Goal: Transaction & Acquisition: Purchase product/service

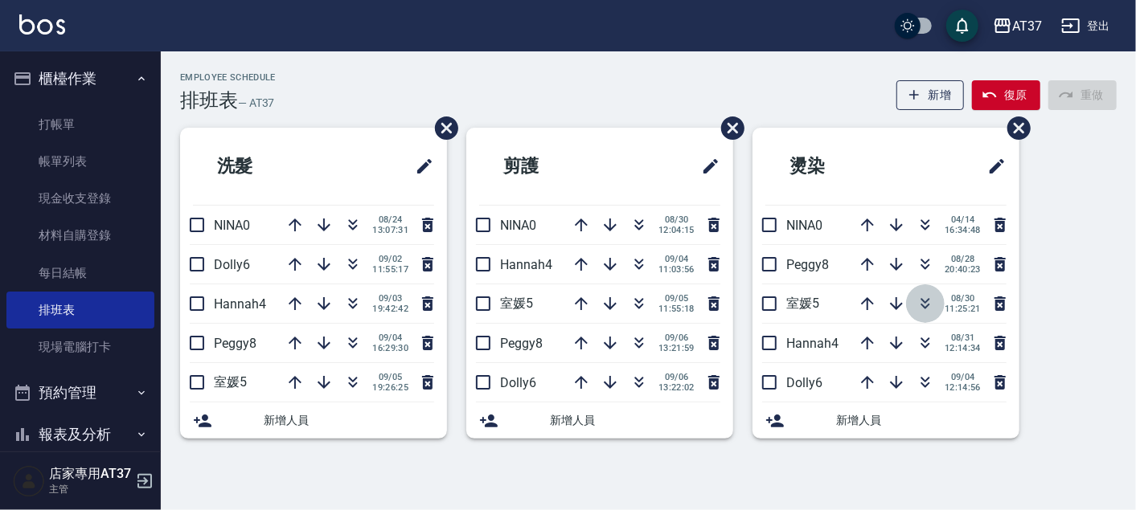
click at [921, 303] on icon "button" at bounding box center [925, 303] width 19 height 19
click at [647, 337] on icon "button" at bounding box center [638, 343] width 19 height 19
click at [633, 344] on icon "button" at bounding box center [638, 343] width 19 height 19
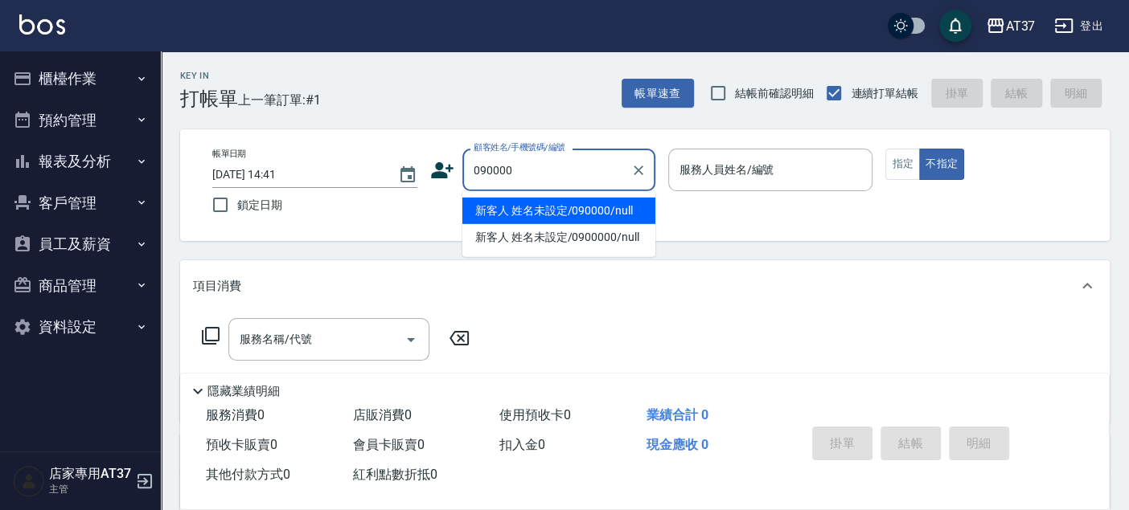
type input "新客人 姓名未設定/090000/null"
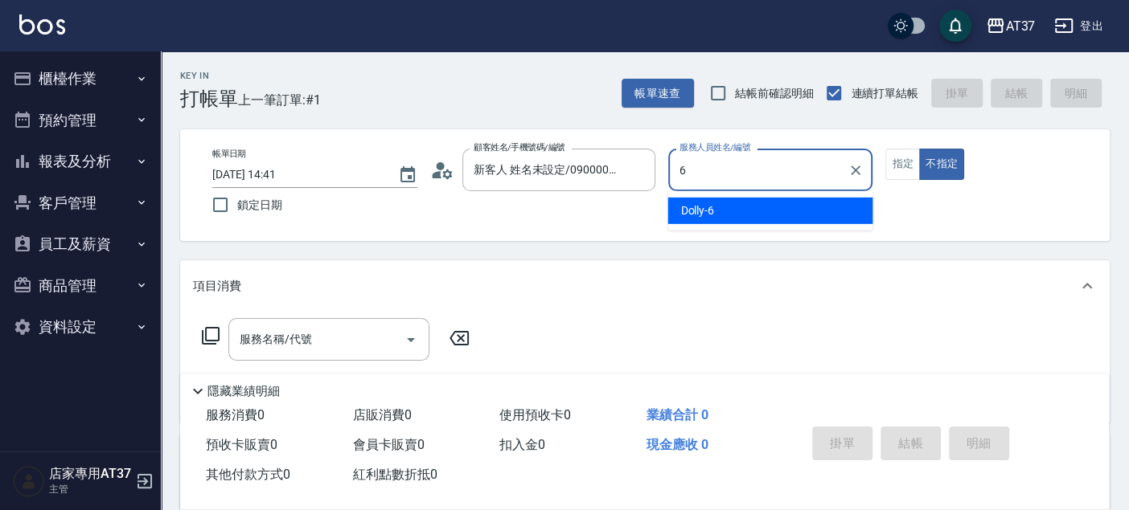
type input "6"
type button "false"
type input "Dolly-6"
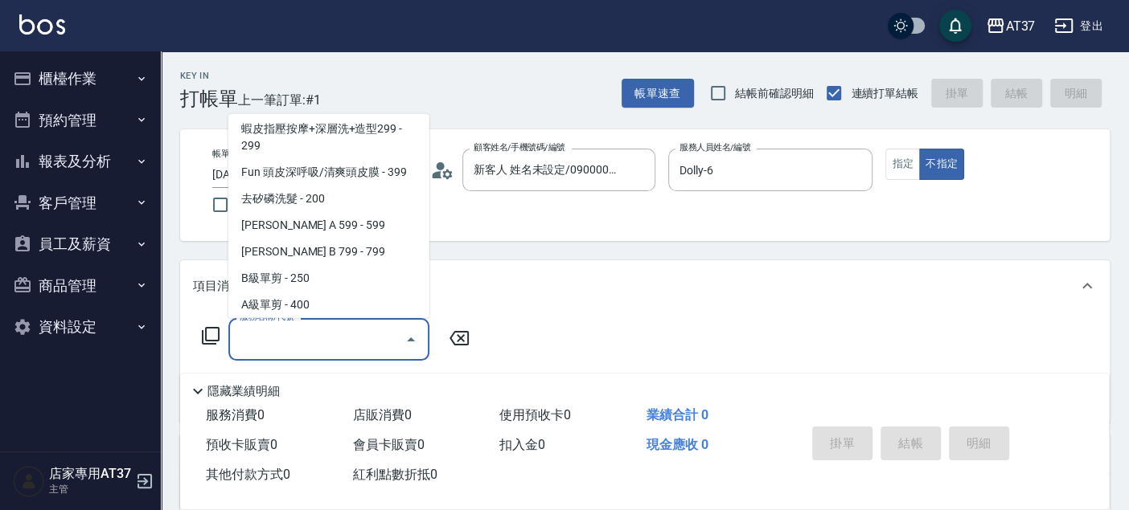
scroll to position [296, 0]
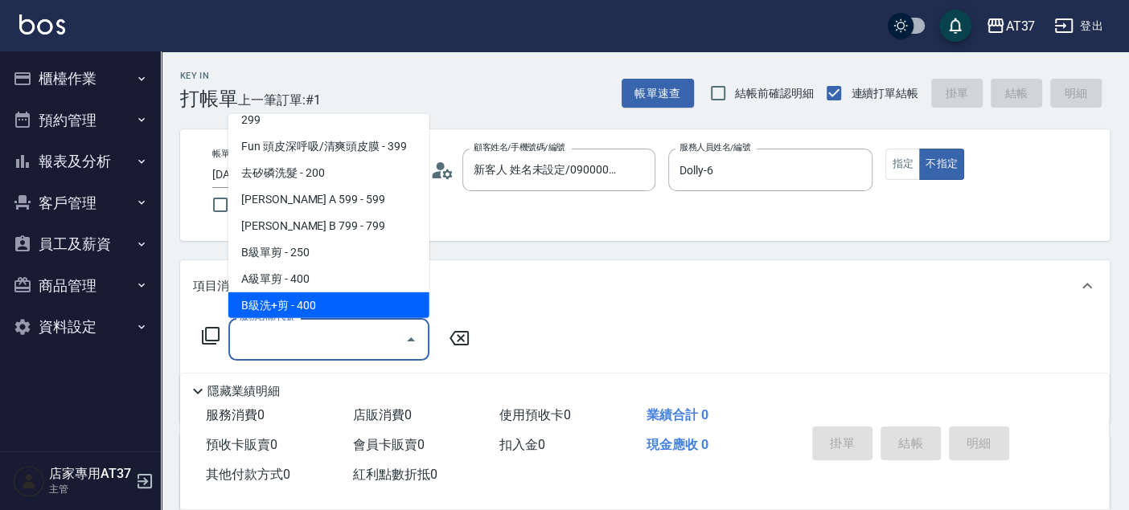
type input "B級洗+剪(203)"
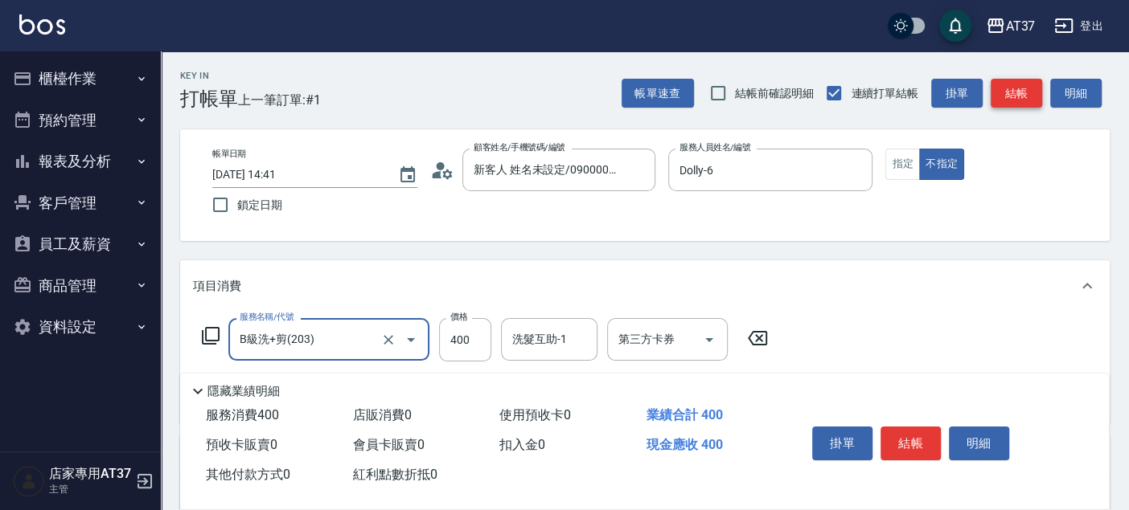
click at [1019, 93] on button "結帳" at bounding box center [1015, 94] width 51 height 30
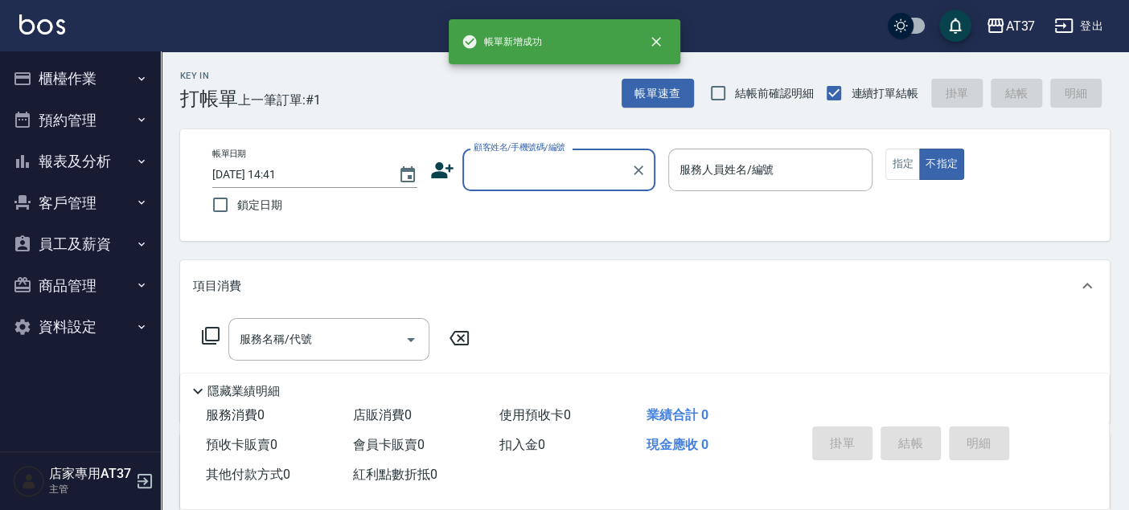
scroll to position [0, 0]
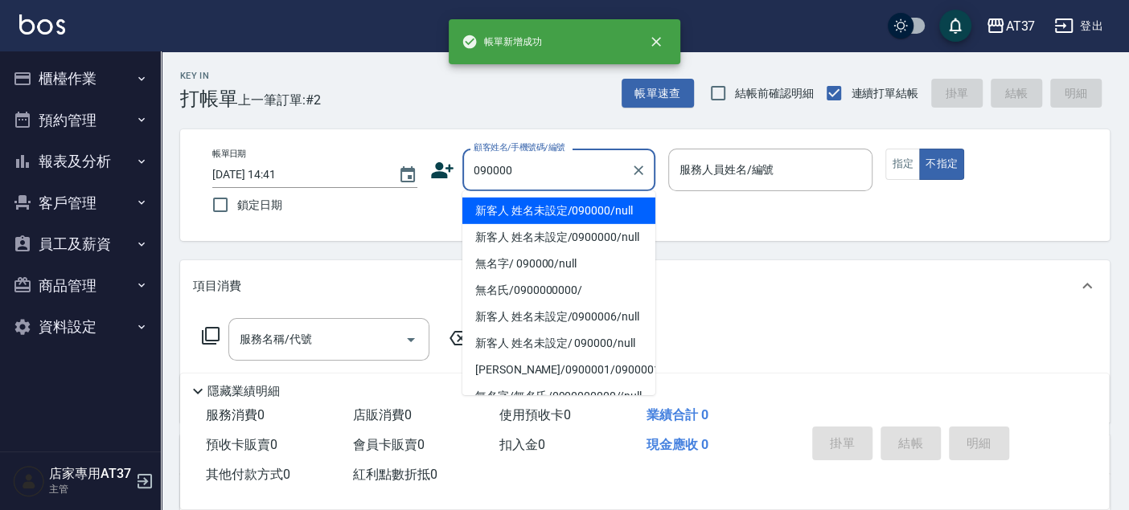
type input "新客人 姓名未設定/090000/null"
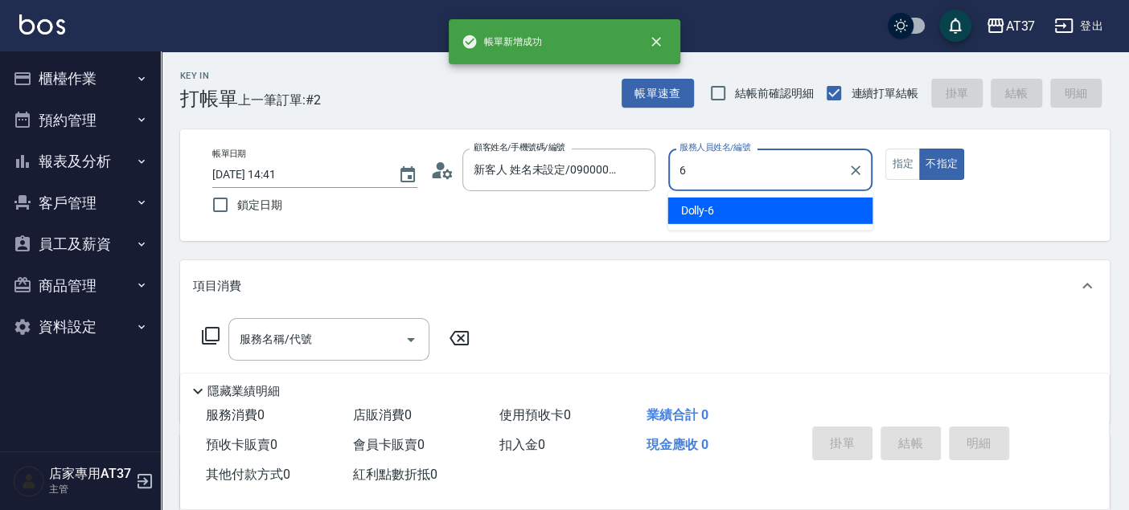
type input "Dolly-6"
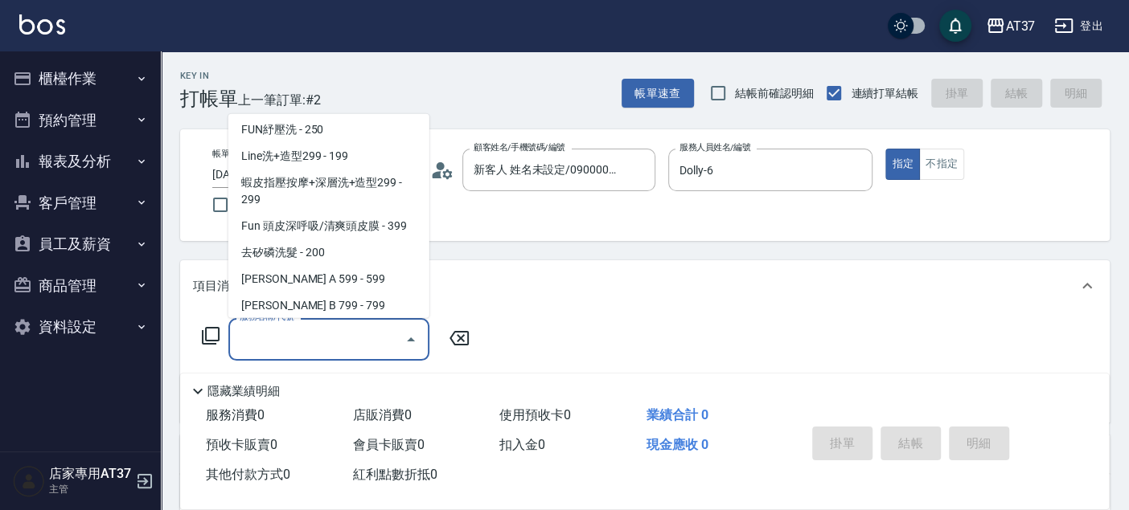
scroll to position [243, 0]
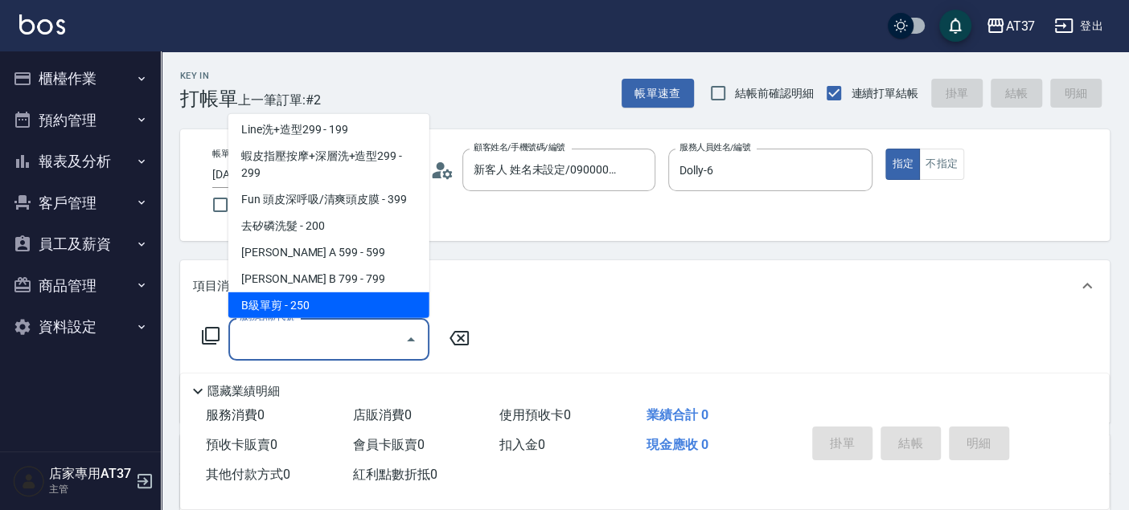
type input "B級單剪(201)"
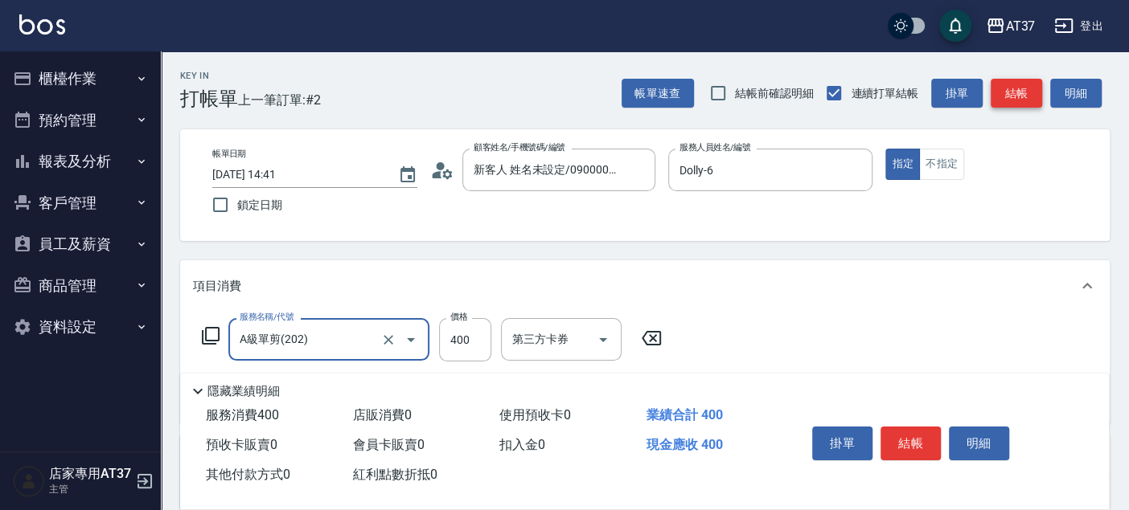
type input "A級單剪(202)"
click at [1019, 93] on button "結帳" at bounding box center [1015, 94] width 51 height 30
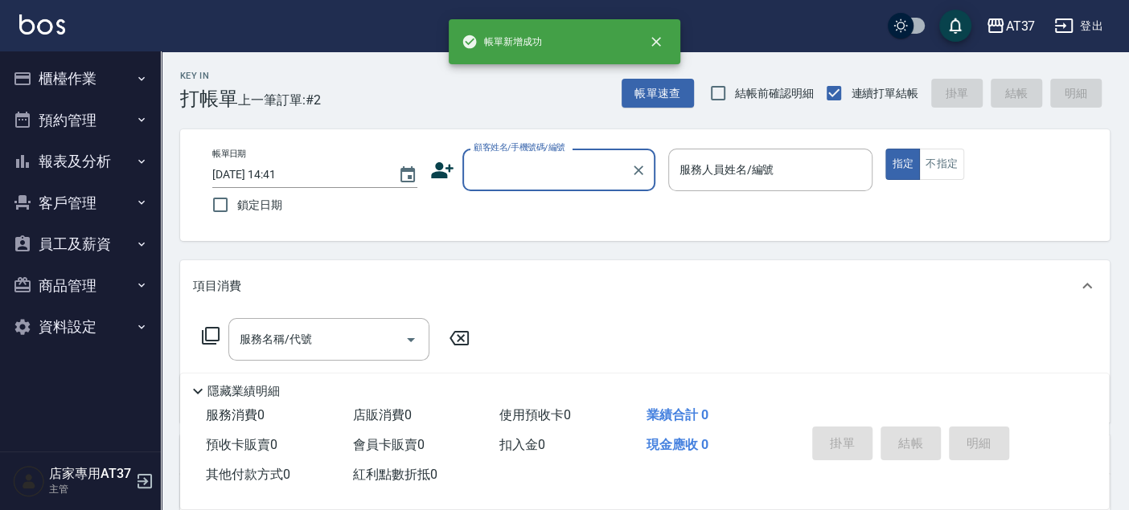
scroll to position [0, 0]
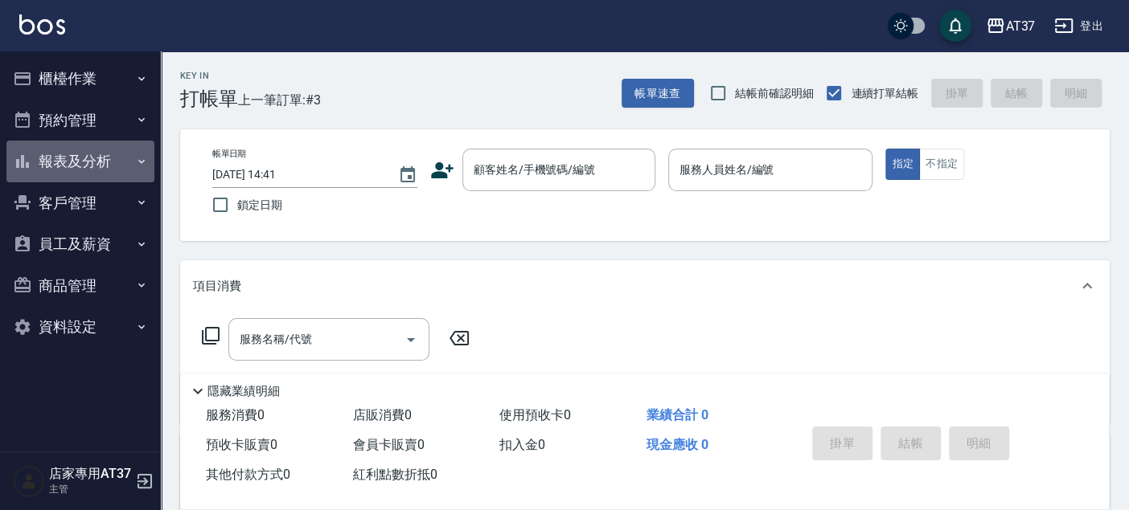
click at [70, 167] on button "報表及分析" at bounding box center [80, 162] width 148 height 42
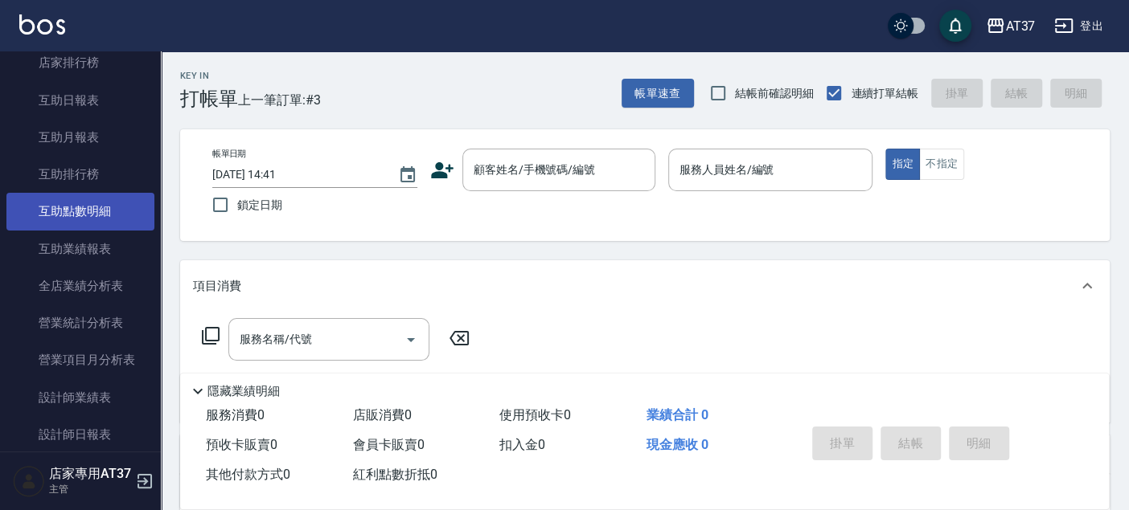
scroll to position [357, 0]
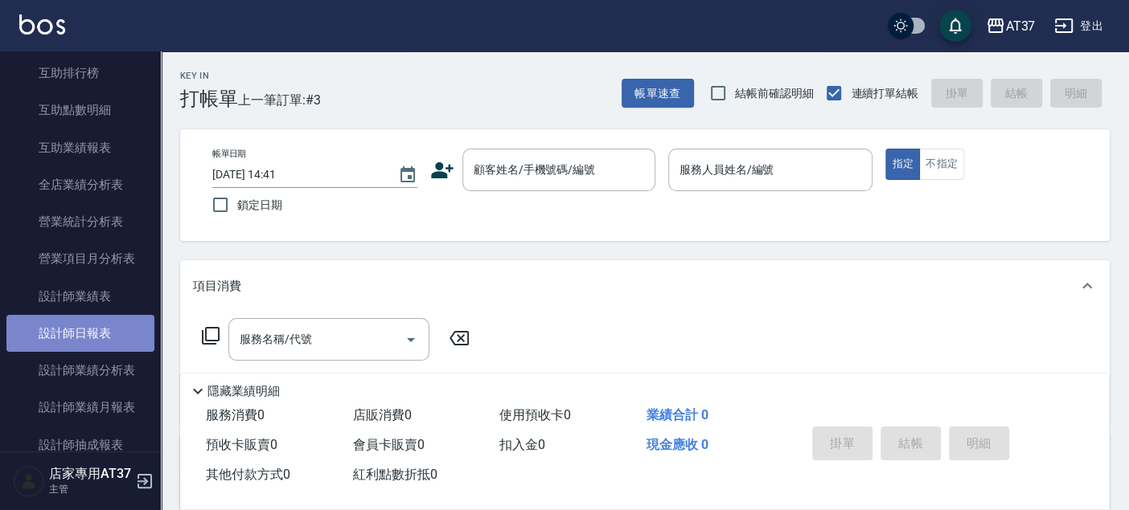
click at [117, 333] on link "設計師日報表" at bounding box center [80, 333] width 148 height 37
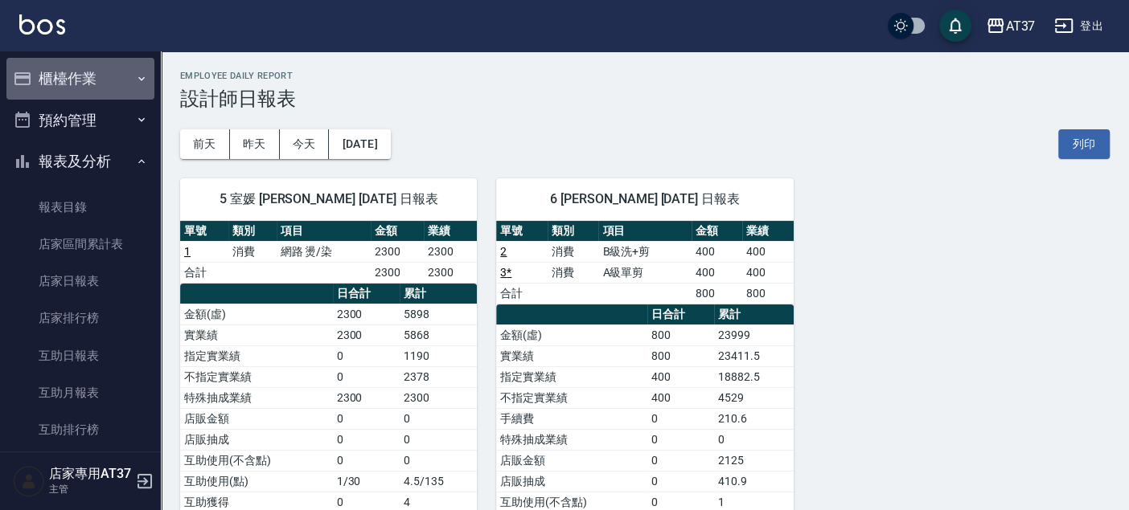
click at [80, 79] on button "櫃檯作業" at bounding box center [80, 79] width 148 height 42
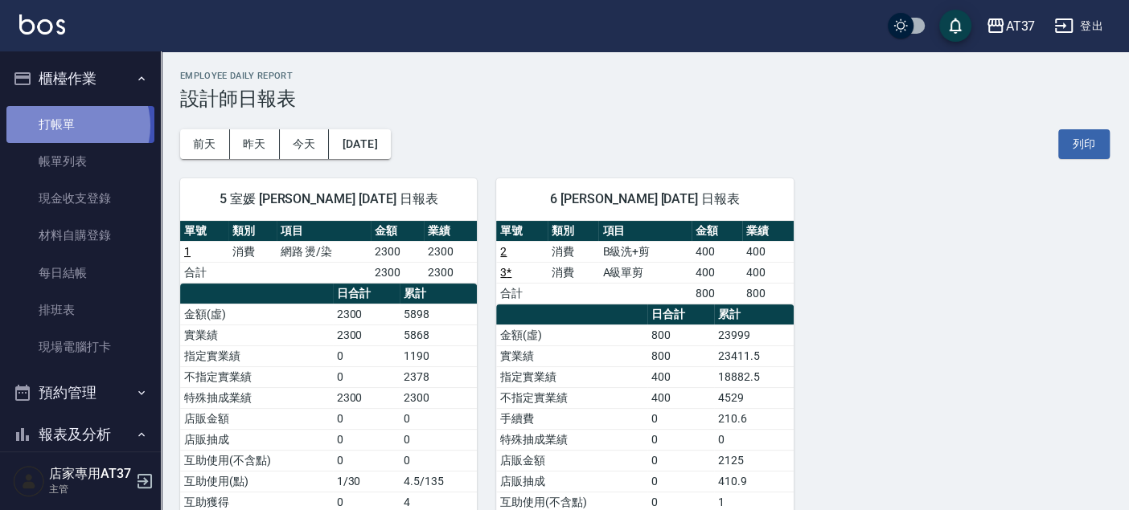
click at [71, 125] on link "打帳單" at bounding box center [80, 124] width 148 height 37
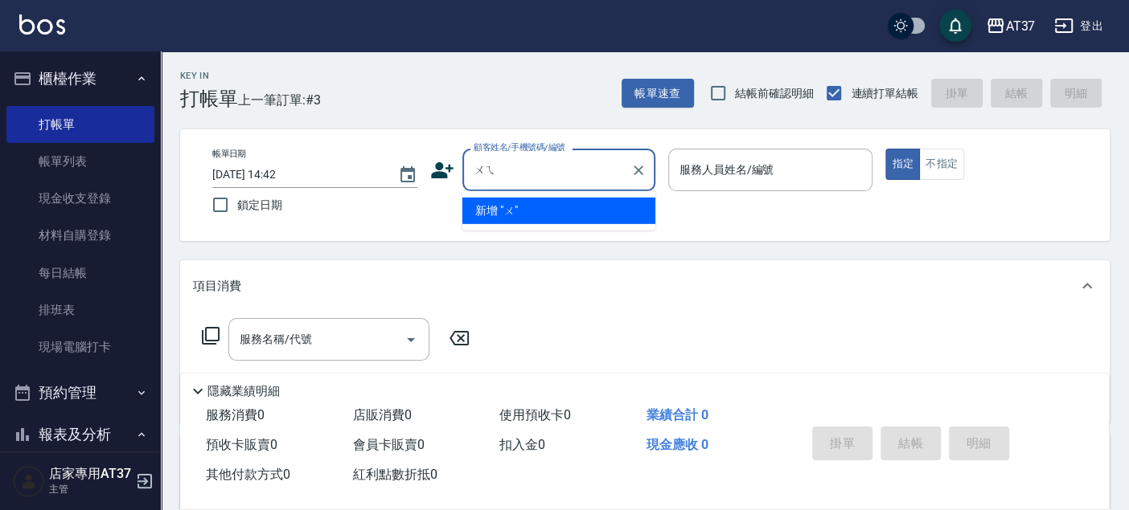
type input "為"
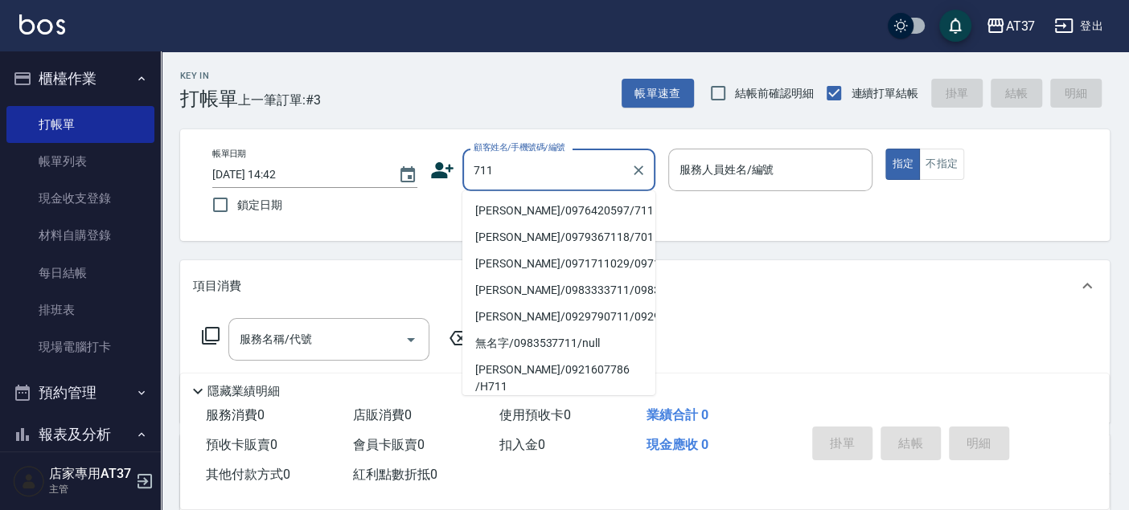
click at [569, 205] on li "詹唯伶/0976420597/711" at bounding box center [558, 211] width 193 height 27
type input "詹唯伶/0976420597/711"
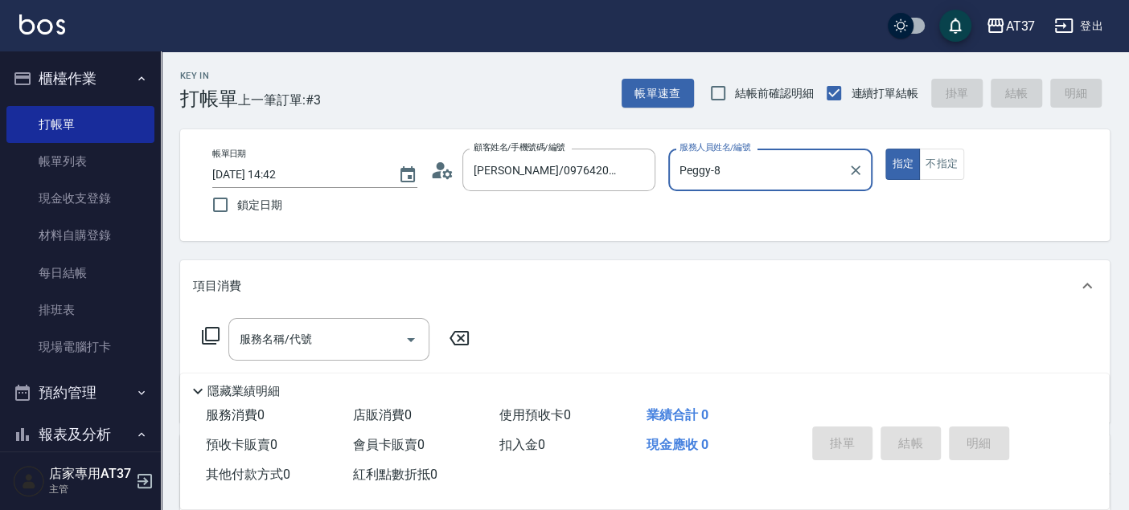
type input "Peggy-8"
click at [707, 180] on input "Peggy-8" at bounding box center [758, 170] width 166 height 28
click at [515, 343] on div "服務名稱/代號 服務名稱/代號" at bounding box center [644, 367] width 929 height 111
click at [260, 346] on div "服務名稱/代號 服務名稱/代號" at bounding box center [328, 339] width 201 height 43
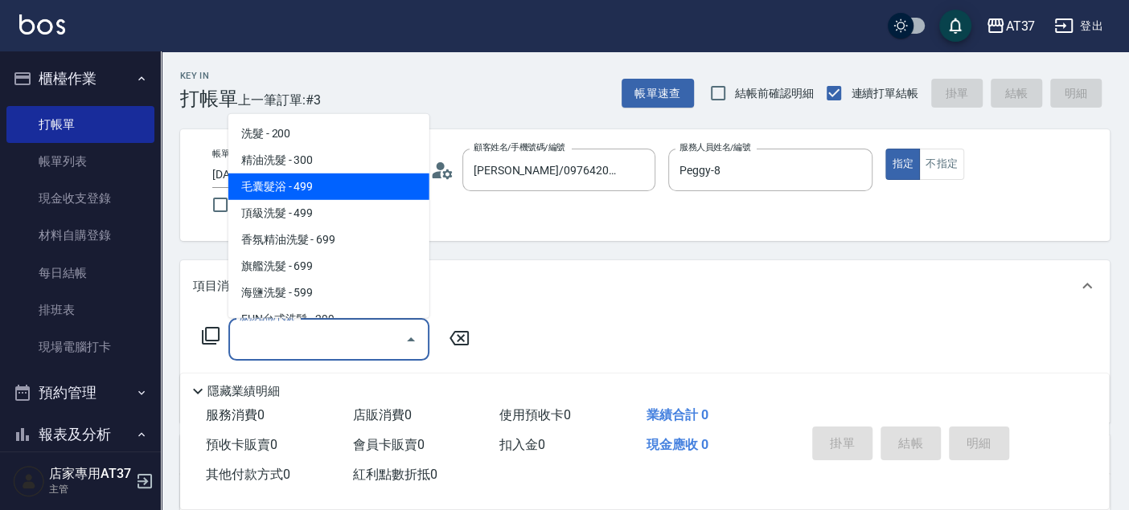
click at [312, 193] on span "毛囊髮浴 - 499" at bounding box center [328, 187] width 201 height 27
type input "毛囊髮浴(103)"
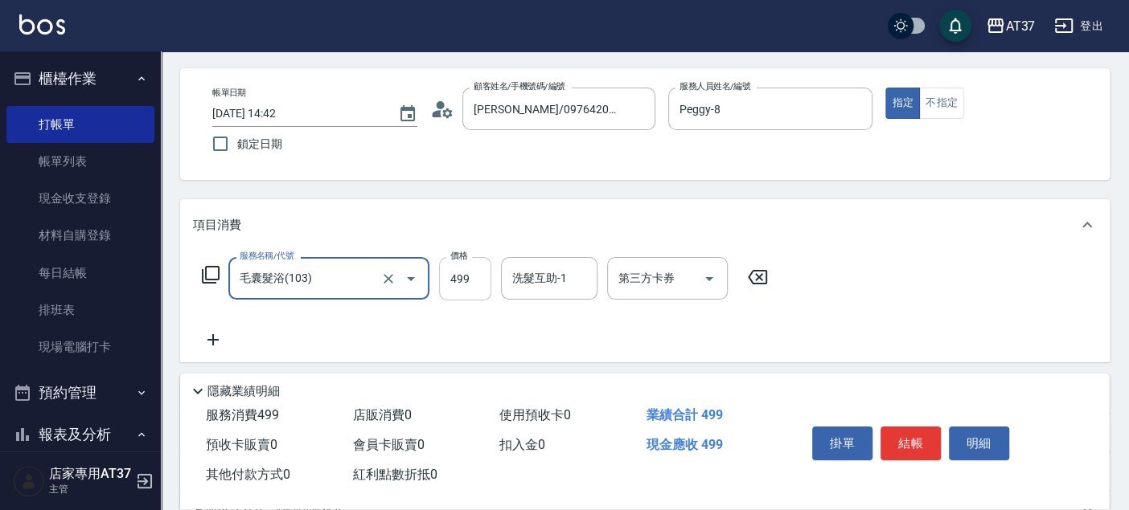
scroll to position [89, 0]
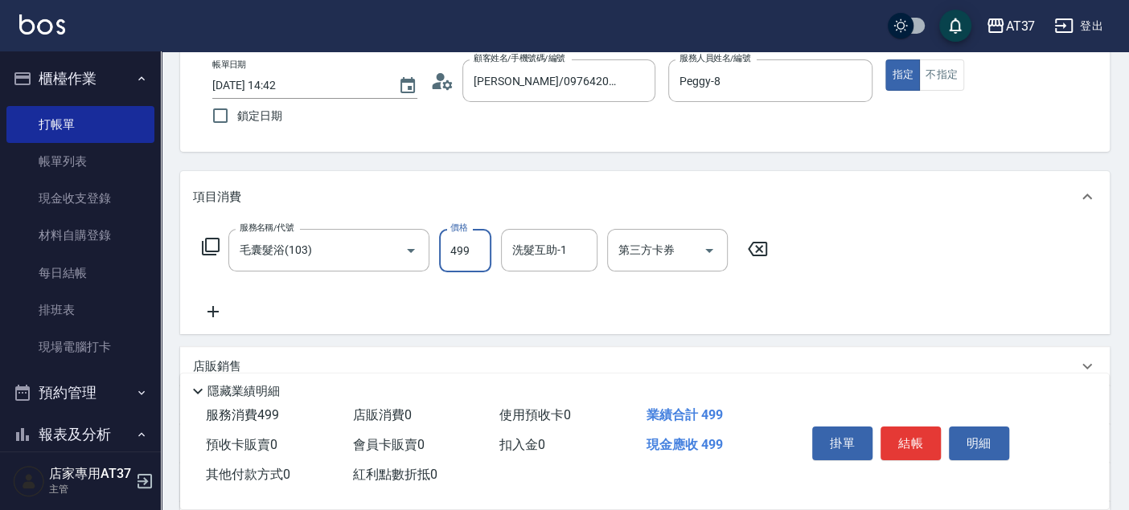
click at [467, 257] on input "499" at bounding box center [465, 250] width 52 height 43
type input "500"
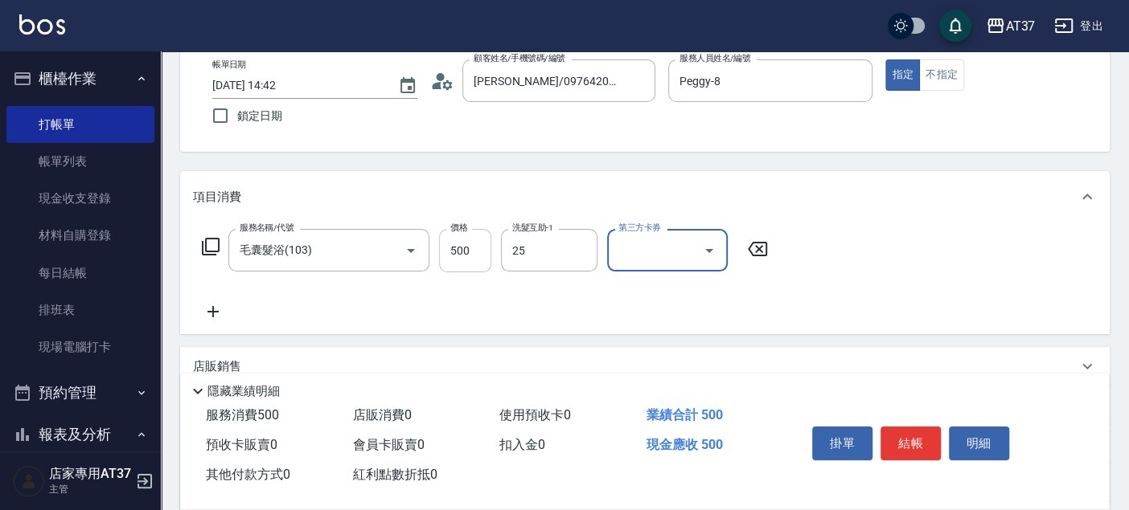
type input "子筠-25"
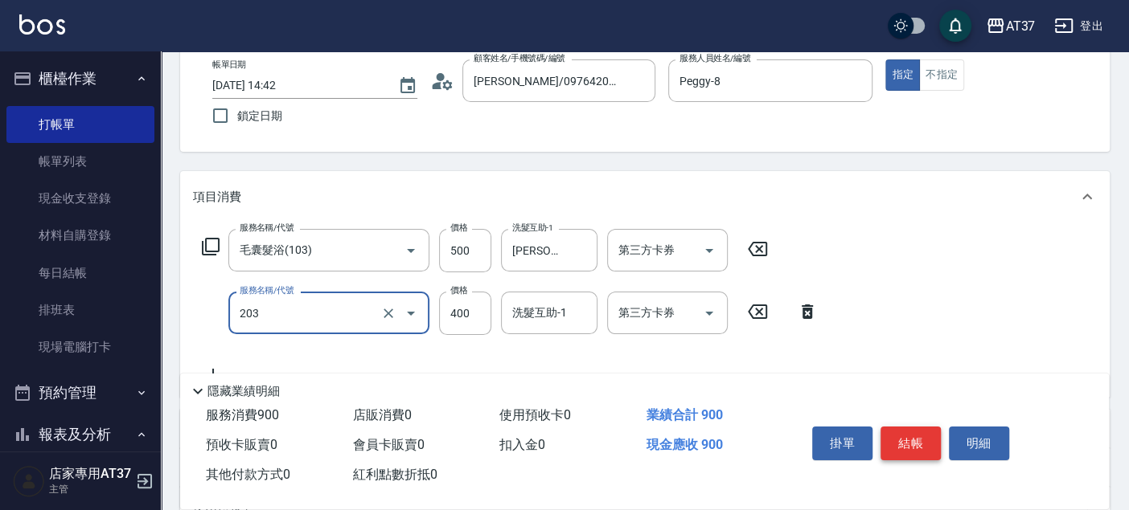
type input "B級洗+剪(203)"
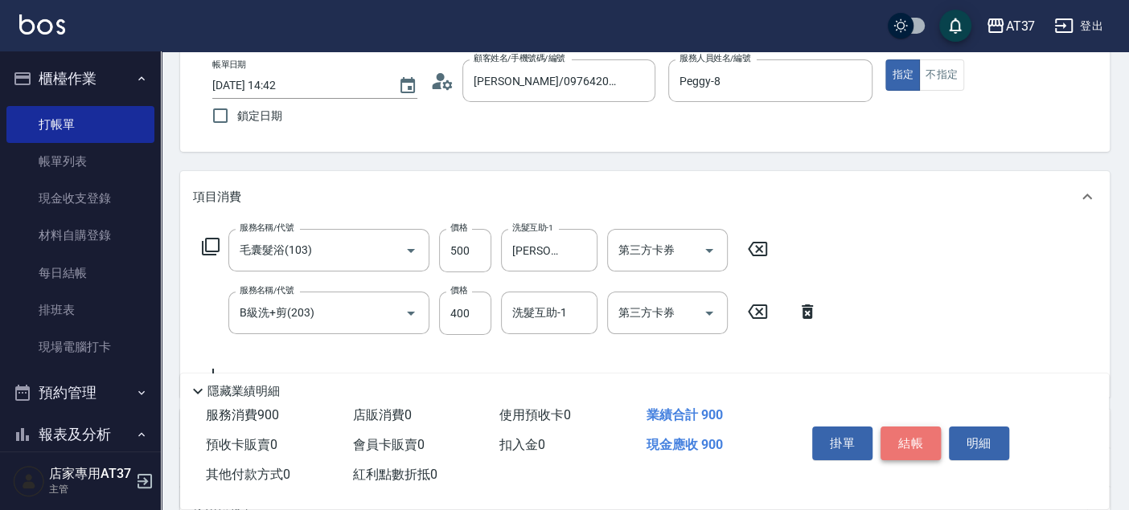
click at [921, 437] on button "結帳" at bounding box center [910, 444] width 60 height 34
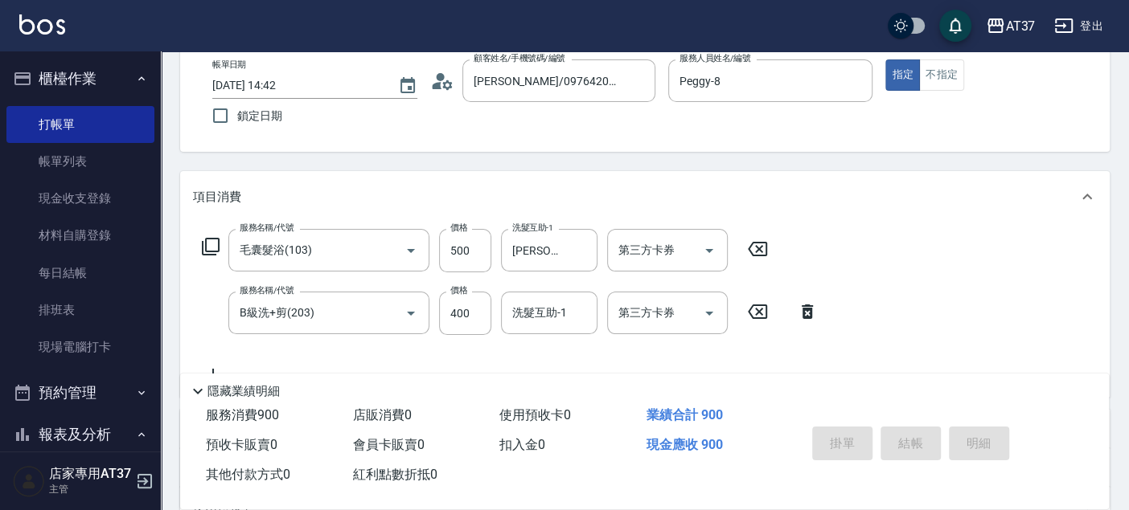
type input "2025/09/06 15:02"
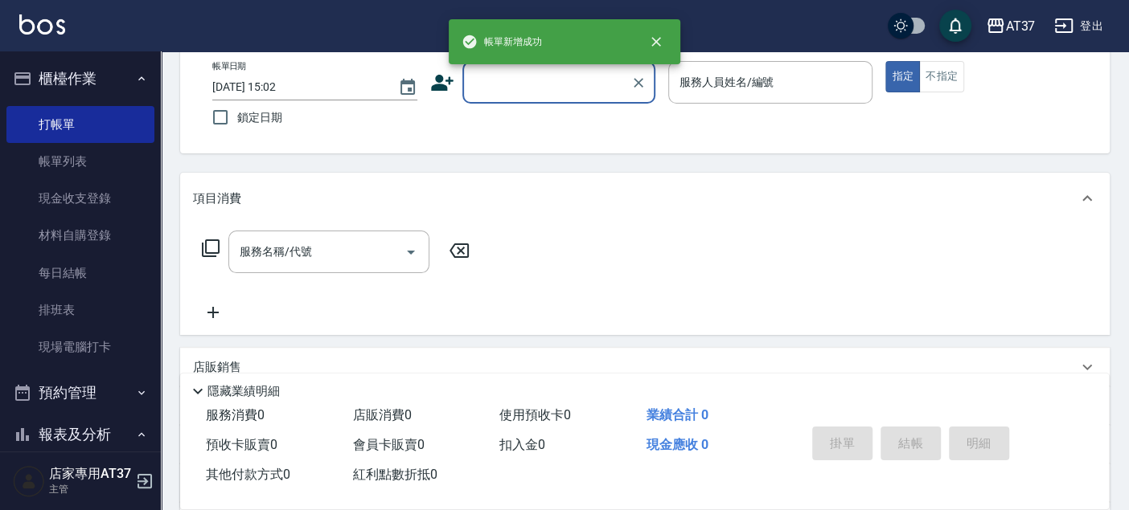
scroll to position [0, 0]
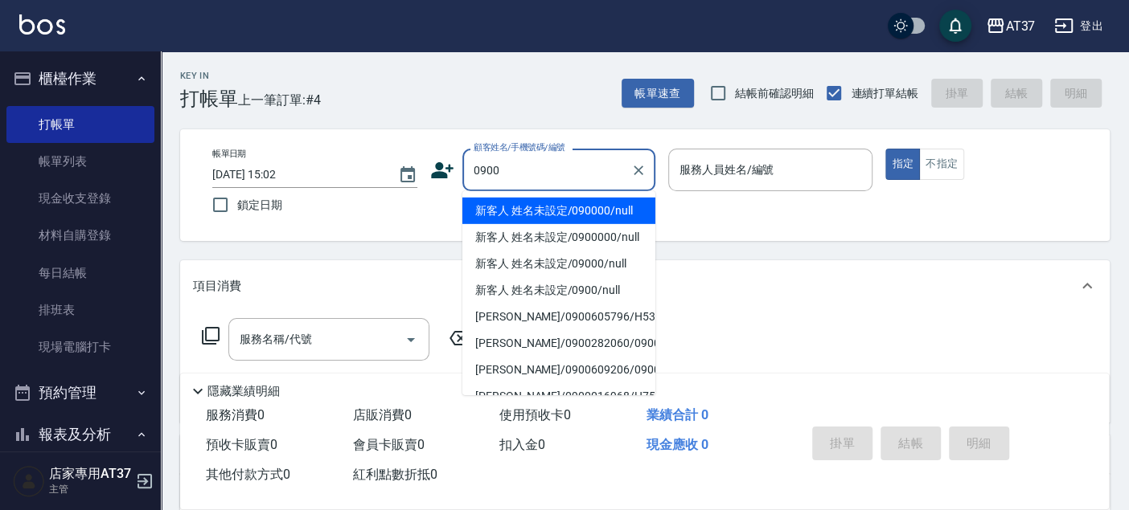
click at [571, 204] on li "新客人 姓名未設定/090000/null" at bounding box center [558, 211] width 193 height 27
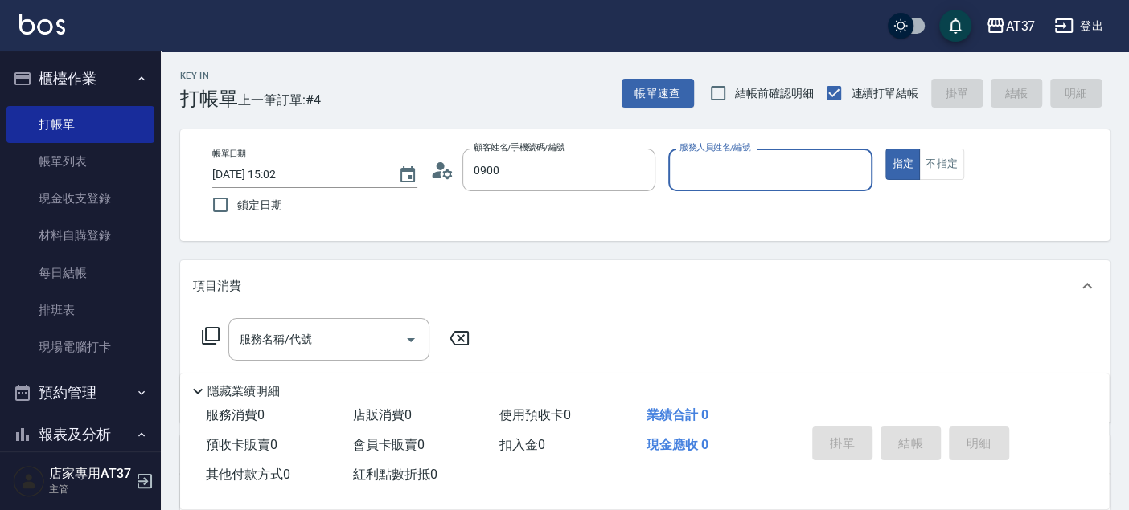
type input "新客人 姓名未設定/090000/null"
click at [735, 170] on input "服務人員姓名/編號" at bounding box center [770, 170] width 191 height 28
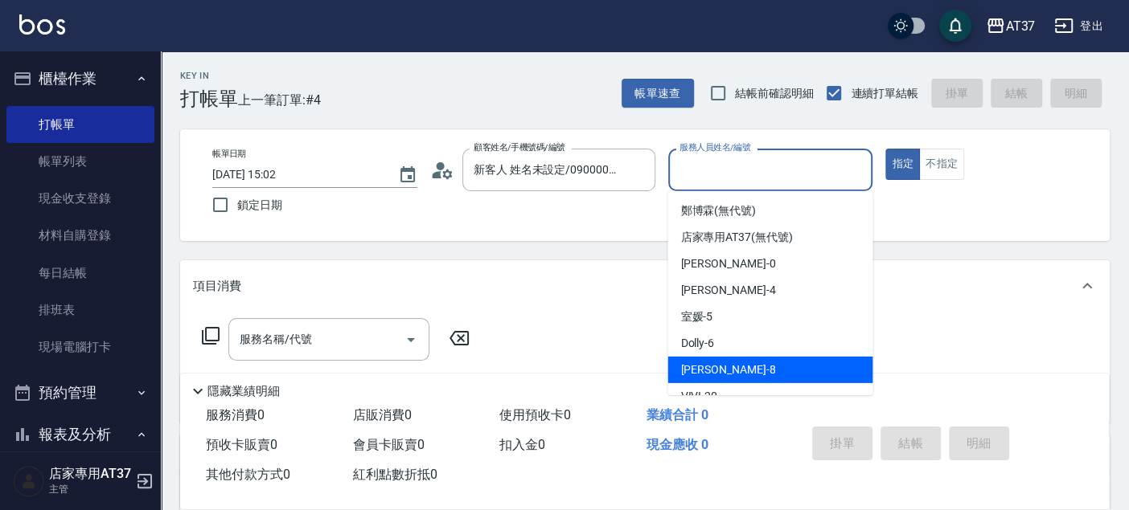
click at [762, 357] on div "Peggy -8" at bounding box center [769, 370] width 205 height 27
type input "Peggy-8"
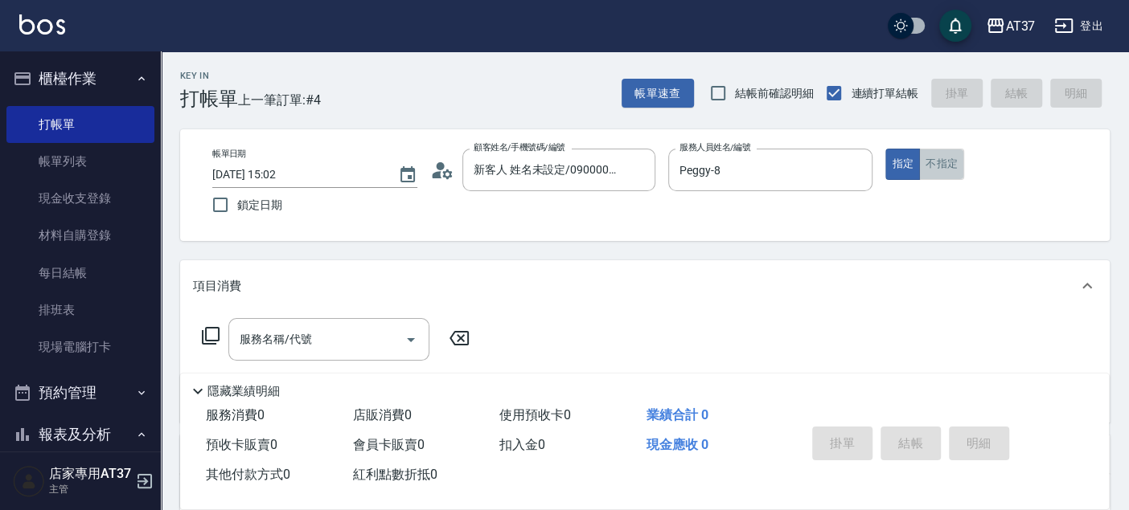
click at [949, 165] on button "不指定" at bounding box center [941, 164] width 45 height 31
click at [271, 313] on div "服務名稱/代號 服務名稱/代號" at bounding box center [644, 367] width 929 height 111
click at [252, 347] on input "服務名稱/代號" at bounding box center [317, 340] width 162 height 28
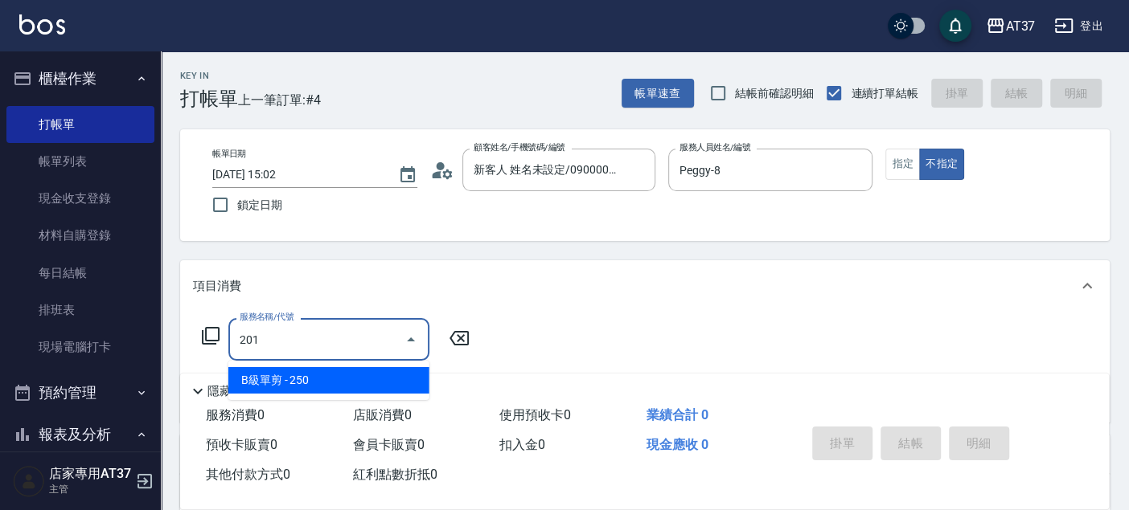
type input "B級單剪(201)"
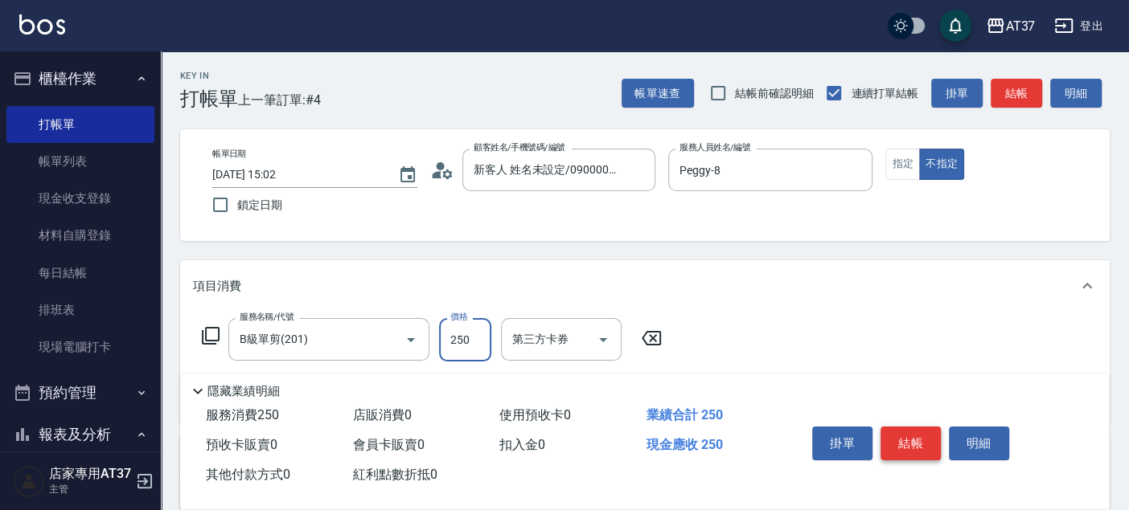
click at [906, 450] on button "結帳" at bounding box center [910, 444] width 60 height 34
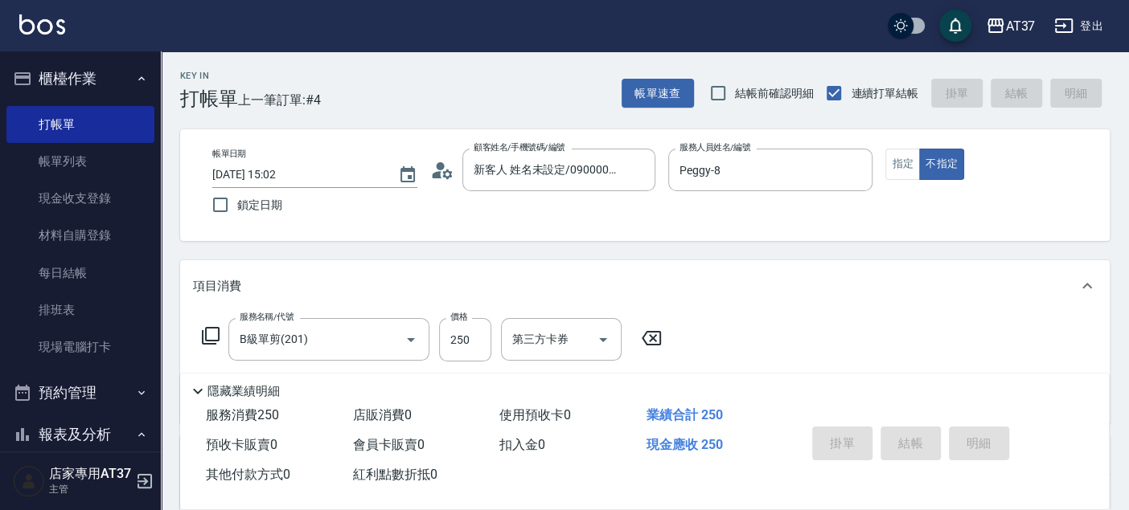
type input "2025/09/06 15:16"
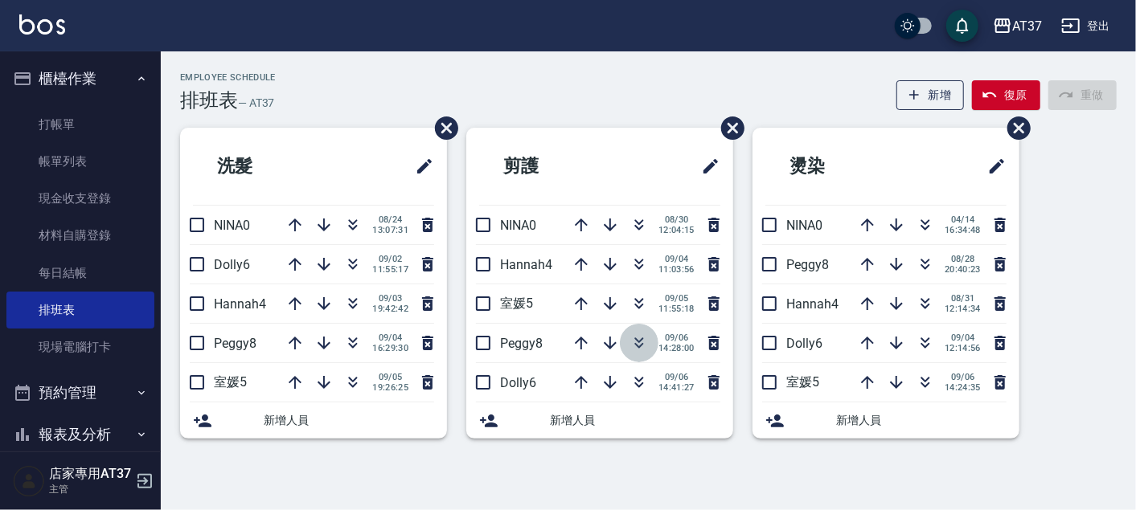
click at [636, 341] on icon "button" at bounding box center [638, 343] width 19 height 19
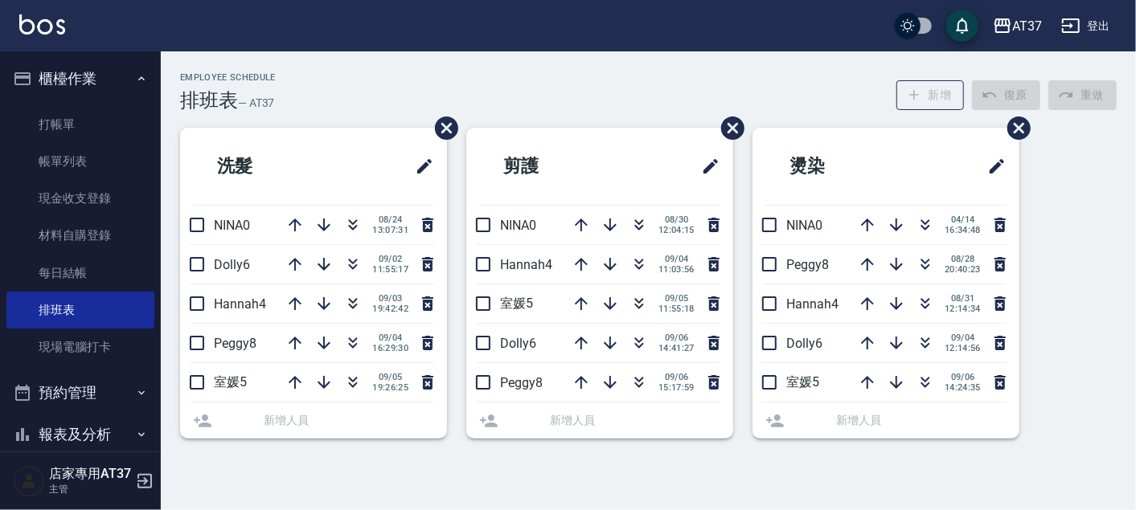
click at [542, 92] on div "Employee Schedule 排班表 — AT37 新增 復原 重做" at bounding box center [648, 91] width 937 height 39
